Goal: Find specific page/section: Find specific page/section

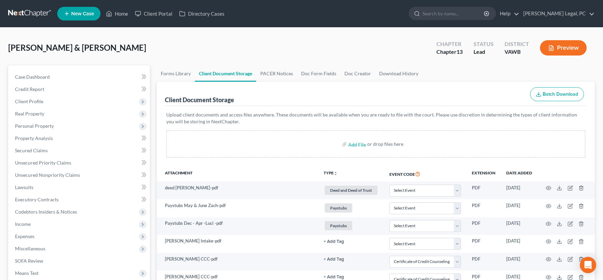
select select "0"
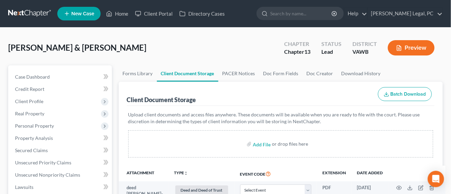
click at [37, 11] on link at bounding box center [30, 13] width 44 height 12
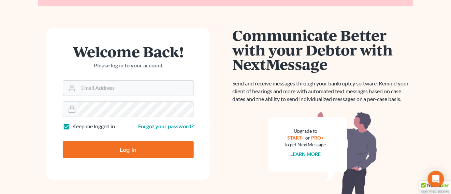
scroll to position [110, 0]
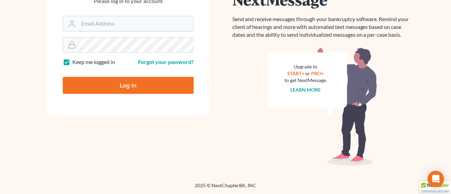
type input "[EMAIL_ADDRESS][PERSON_NAME][DOMAIN_NAME]"
click at [133, 85] on input "Log In" at bounding box center [128, 85] width 131 height 17
type input "Thinking..."
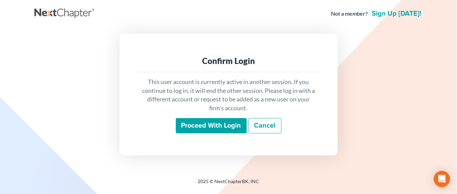
drag, startPoint x: 217, startPoint y: 124, endPoint x: 234, endPoint y: 128, distance: 17.6
click at [218, 124] on input "Proceed with login" at bounding box center [211, 126] width 71 height 16
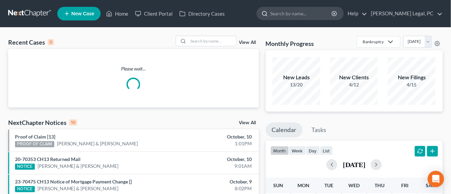
click at [304, 17] on input "search" at bounding box center [301, 13] width 62 height 13
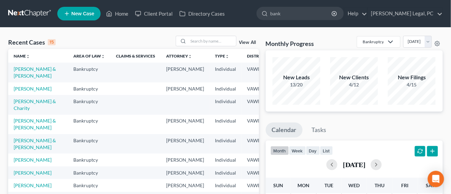
type input "banks"
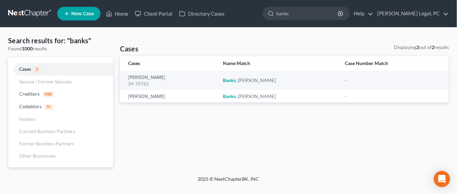
click at [29, 13] on link at bounding box center [30, 13] width 44 height 12
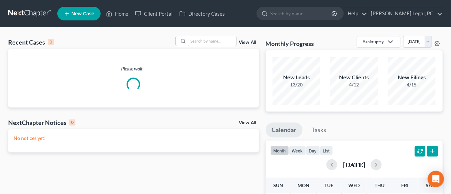
click at [227, 42] on input "search" at bounding box center [212, 41] width 48 height 10
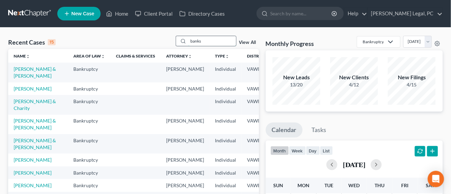
type input "banks"
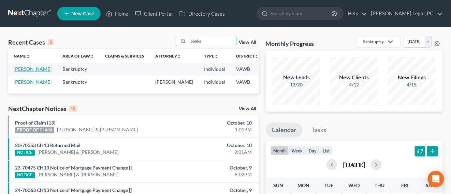
click at [16, 69] on link "Banks, Samuel" at bounding box center [33, 69] width 38 height 6
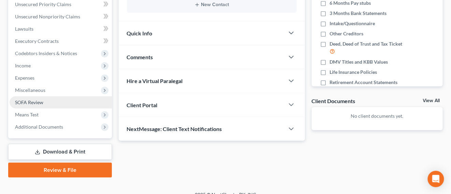
scroll to position [167, 0]
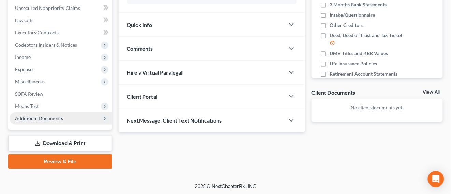
click at [59, 119] on span "Additional Documents" at bounding box center [39, 119] width 48 height 6
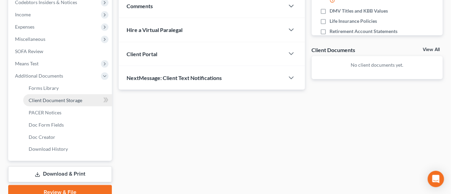
click at [80, 98] on span "Client Document Storage" at bounding box center [56, 100] width 54 height 6
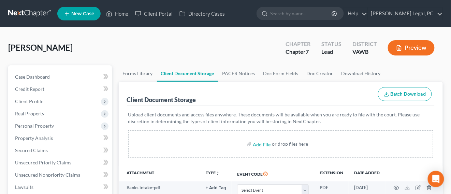
click at [21, 13] on link at bounding box center [30, 13] width 44 height 12
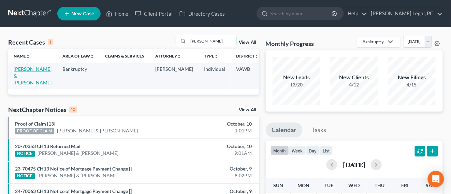
click at [20, 71] on link "Thorne, Joshua & Trena" at bounding box center [33, 75] width 38 height 19
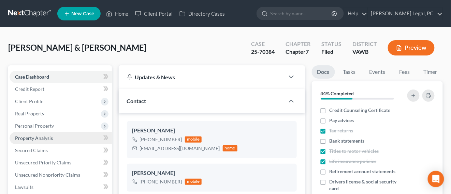
scroll to position [614, 0]
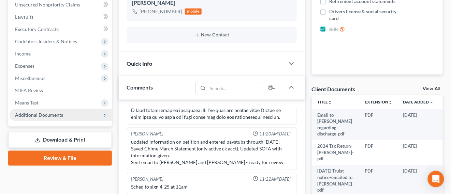
click at [54, 116] on span "Additional Documents" at bounding box center [39, 115] width 48 height 6
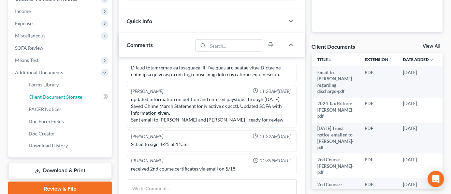
drag, startPoint x: 49, startPoint y: 97, endPoint x: 127, endPoint y: 104, distance: 78.0
click at [50, 97] on span "Client Document Storage" at bounding box center [56, 97] width 54 height 6
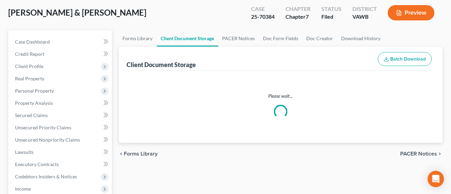
select select "0"
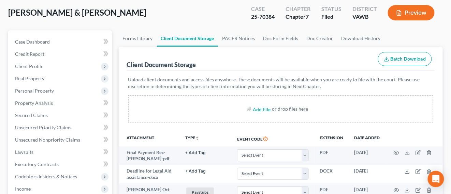
scroll to position [43, 0]
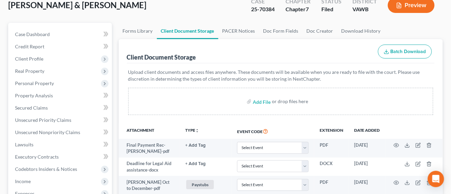
select select "0"
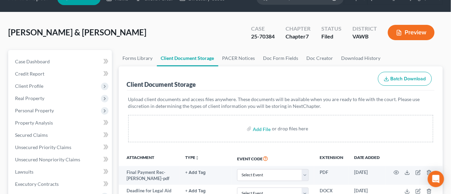
scroll to position [0, 0]
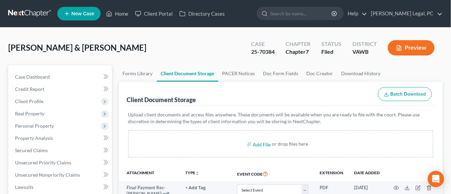
click at [39, 13] on link at bounding box center [30, 13] width 44 height 12
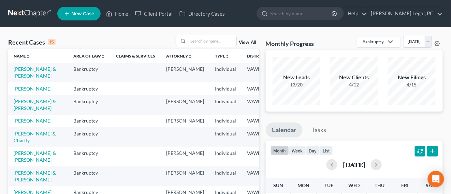
click at [190, 44] on input "search" at bounding box center [212, 41] width 48 height 10
type input "[PERSON_NAME]"
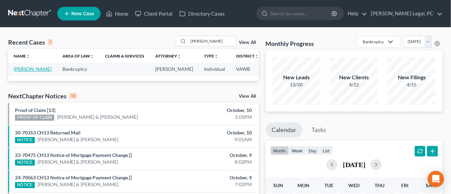
drag, startPoint x: 21, startPoint y: 70, endPoint x: 42, endPoint y: 77, distance: 21.7
click at [20, 70] on link "[PERSON_NAME]" at bounding box center [33, 69] width 38 height 6
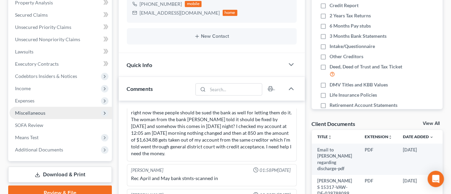
scroll to position [170, 0]
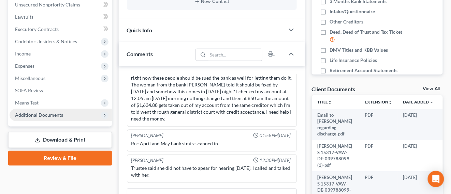
click at [54, 115] on span "Additional Documents" at bounding box center [39, 115] width 48 height 6
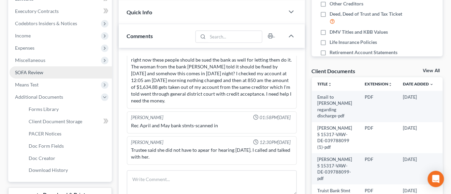
scroll to position [213, 0]
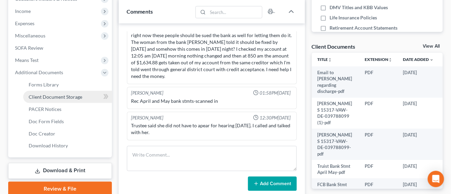
click at [68, 96] on span "Client Document Storage" at bounding box center [56, 97] width 54 height 6
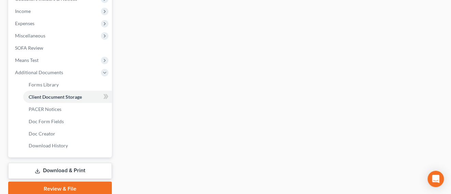
select select "0"
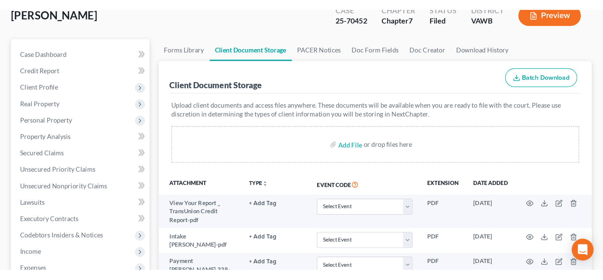
scroll to position [46, 0]
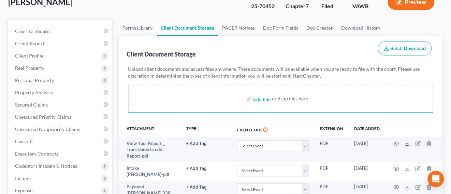
select select "0"
